Goal: Obtain resource: Obtain resource

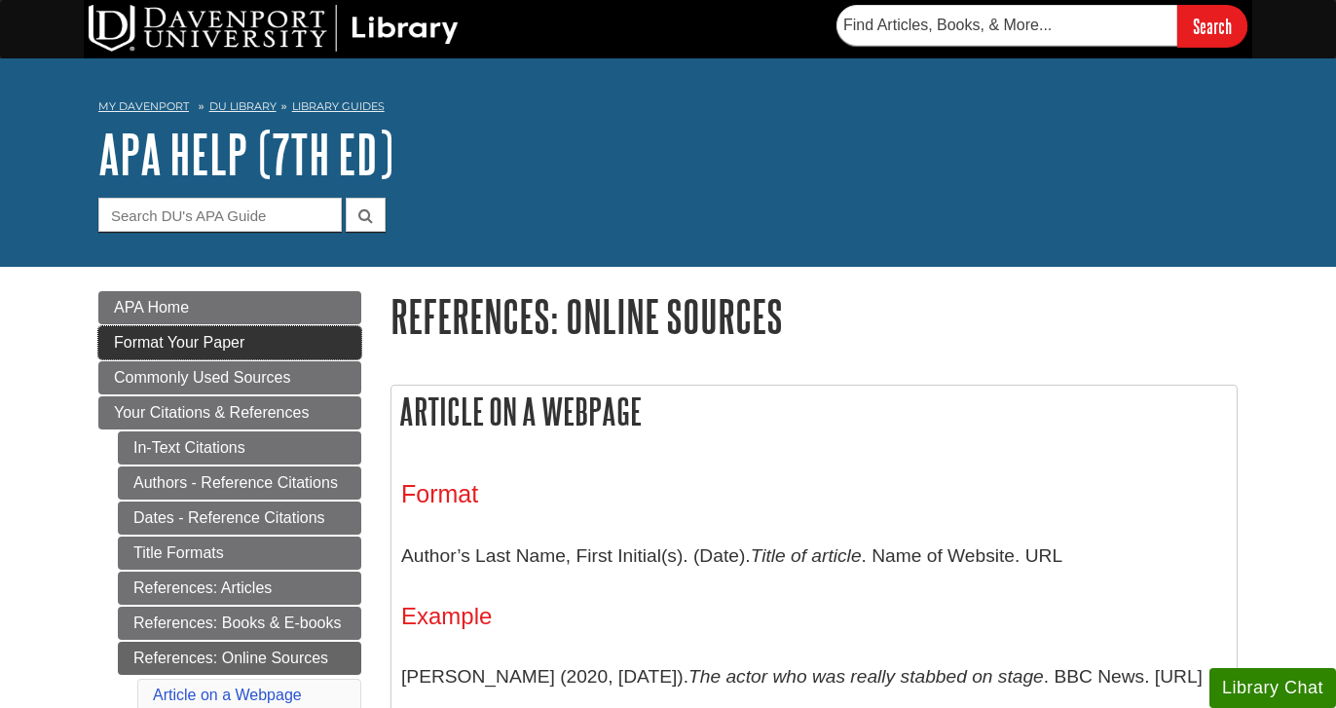
click at [324, 331] on link "Format Your Paper" at bounding box center [229, 342] width 263 height 33
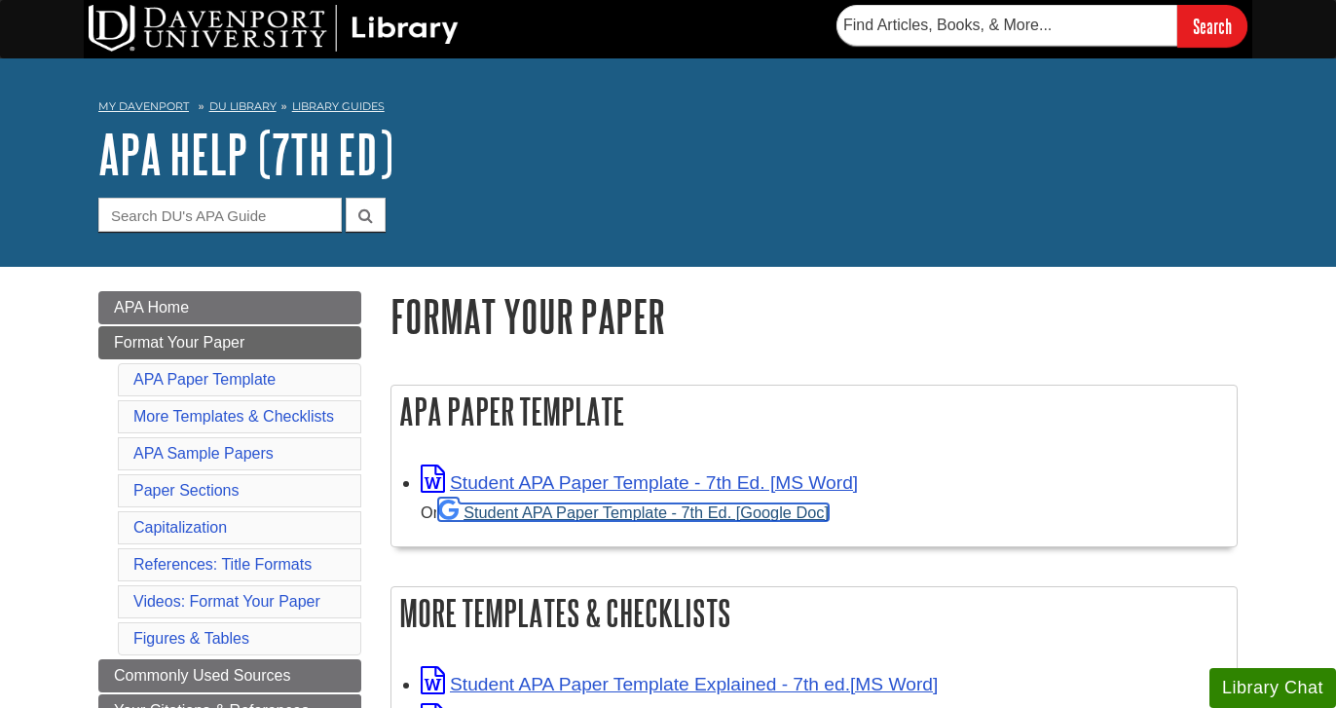
click at [495, 515] on link "Student APA Paper Template - 7th Ed. [Google Doc]" at bounding box center [633, 512] width 390 height 18
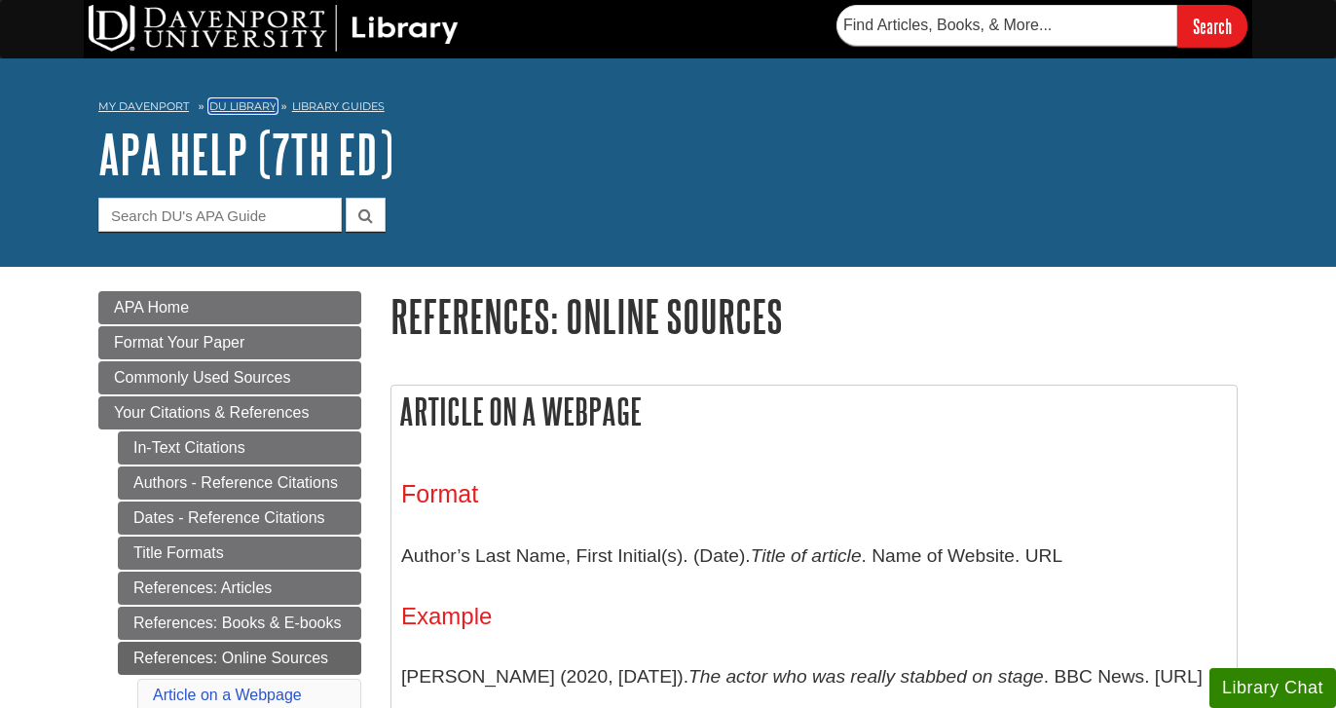
click at [238, 105] on link "DU Library" at bounding box center [242, 106] width 67 height 14
